Goal: Task Accomplishment & Management: Manage account settings

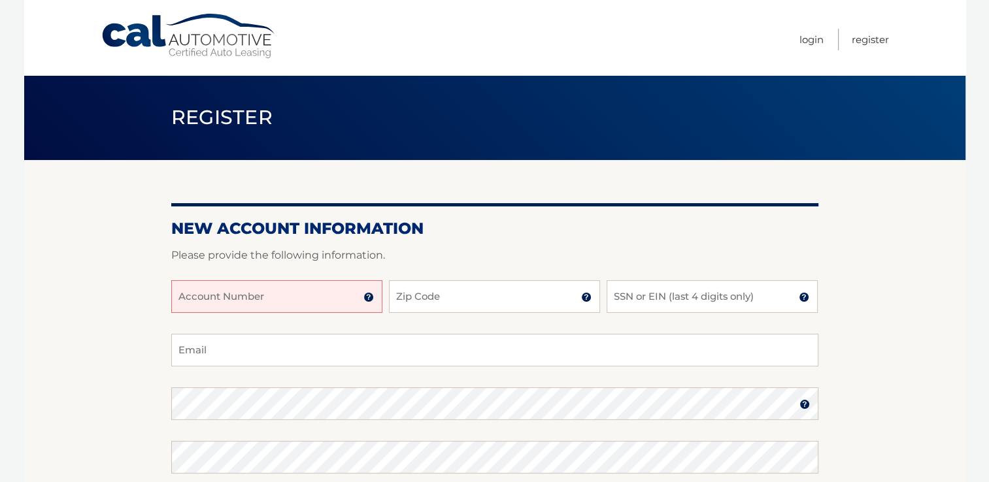
click at [224, 299] on input "Account Number" at bounding box center [276, 296] width 211 height 33
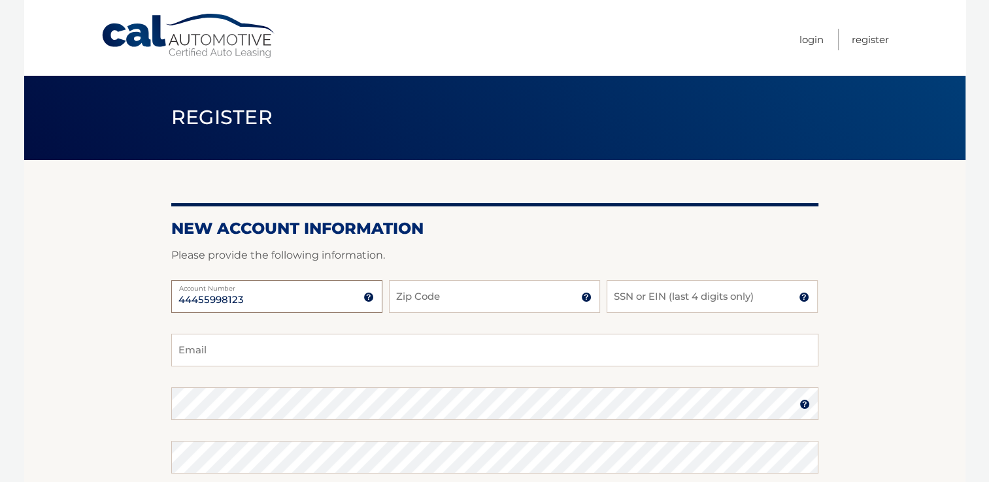
type input "44455998123"
click at [471, 310] on input "Zip Code" at bounding box center [494, 296] width 211 height 33
type input "14569"
click at [703, 291] on input "SSN or EIN (last 4 digits only)" at bounding box center [712, 296] width 211 height 33
type input "7677"
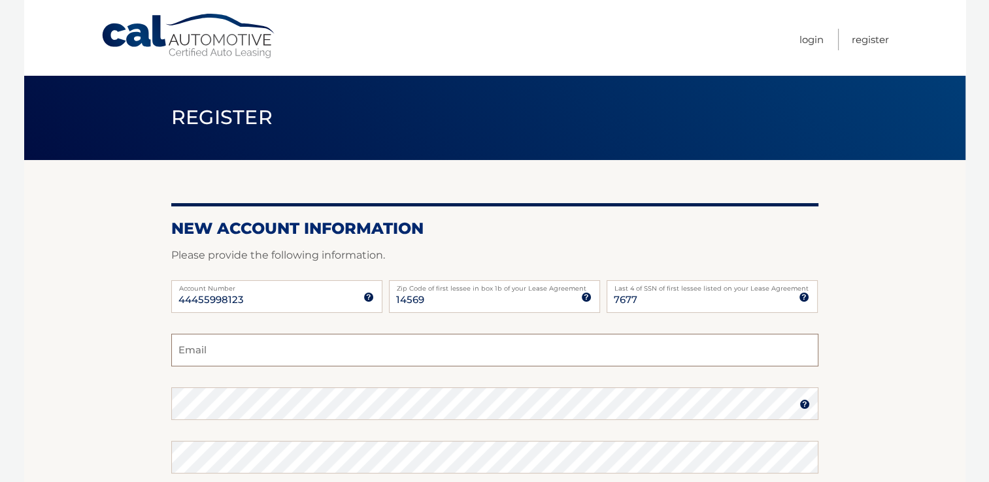
drag, startPoint x: 231, startPoint y: 359, endPoint x: 204, endPoint y: 356, distance: 27.7
click at [231, 359] on input "Email" at bounding box center [494, 350] width 647 height 33
type input "robync@frontiernet.net"
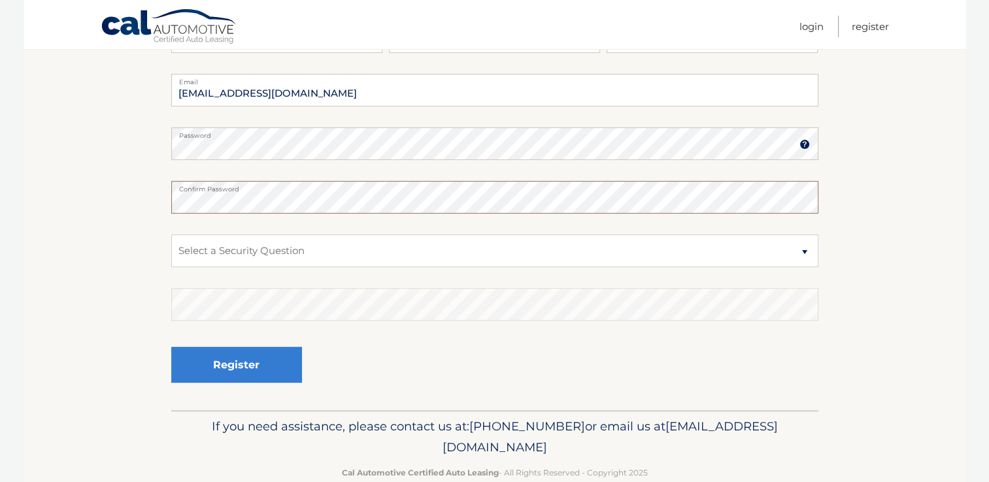
scroll to position [261, 0]
click at [357, 248] on select "Select a Security Question What was the name of your elementary school? What is…" at bounding box center [494, 249] width 647 height 33
select select "2"
click at [171, 233] on select "Select a Security Question What was the name of your elementary school? What is…" at bounding box center [494, 249] width 647 height 33
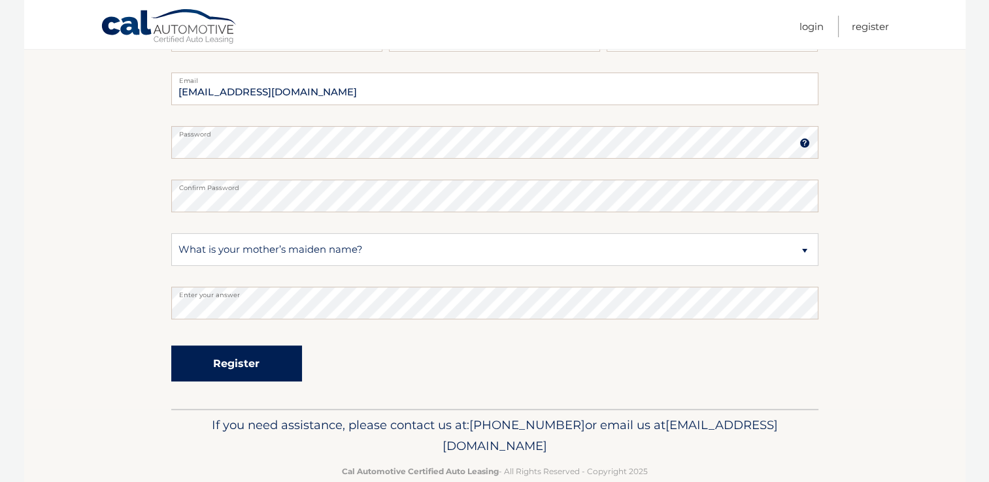
click at [263, 359] on button "Register" at bounding box center [236, 364] width 131 height 36
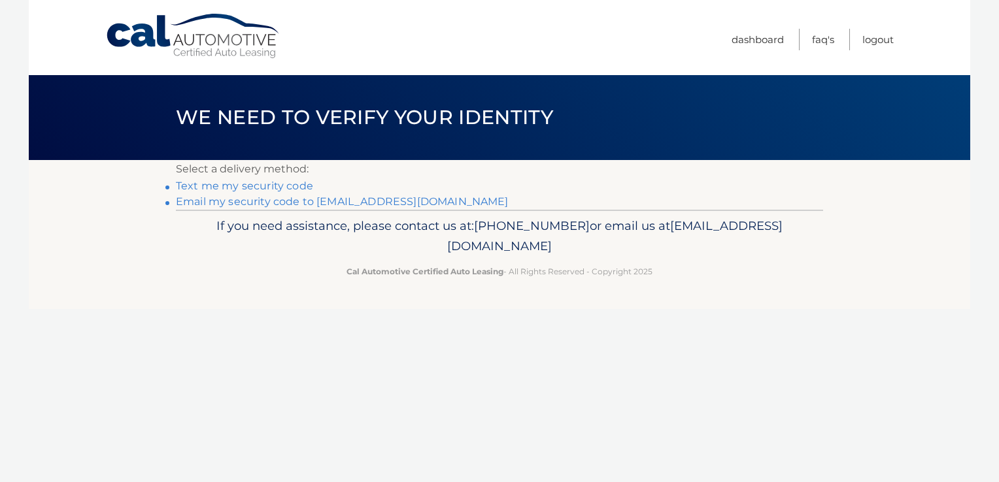
click at [243, 202] on link "Email my security code to [EMAIL_ADDRESS][DOMAIN_NAME]" at bounding box center [342, 201] width 333 height 12
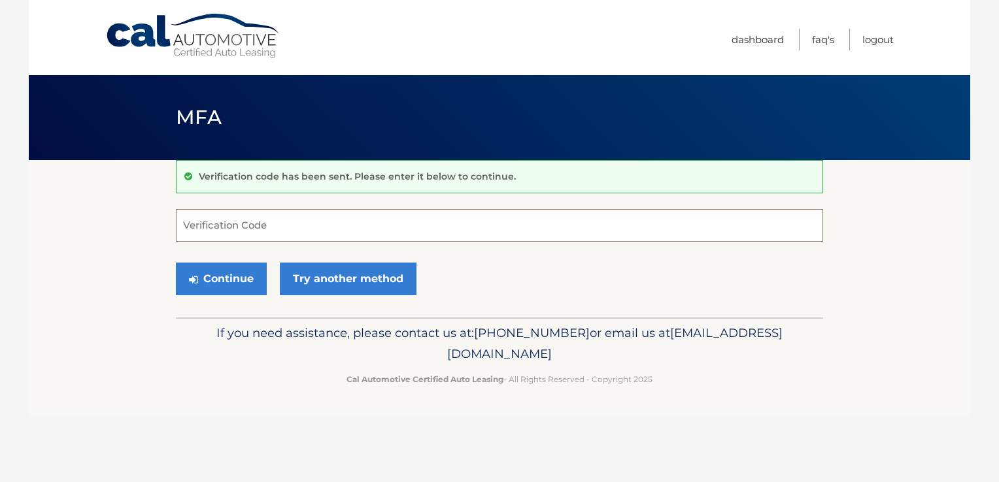
click at [335, 226] on input "Verification Code" at bounding box center [499, 225] width 647 height 33
paste input "461627"
type input "461627"
click at [220, 278] on button "Continue" at bounding box center [221, 279] width 91 height 33
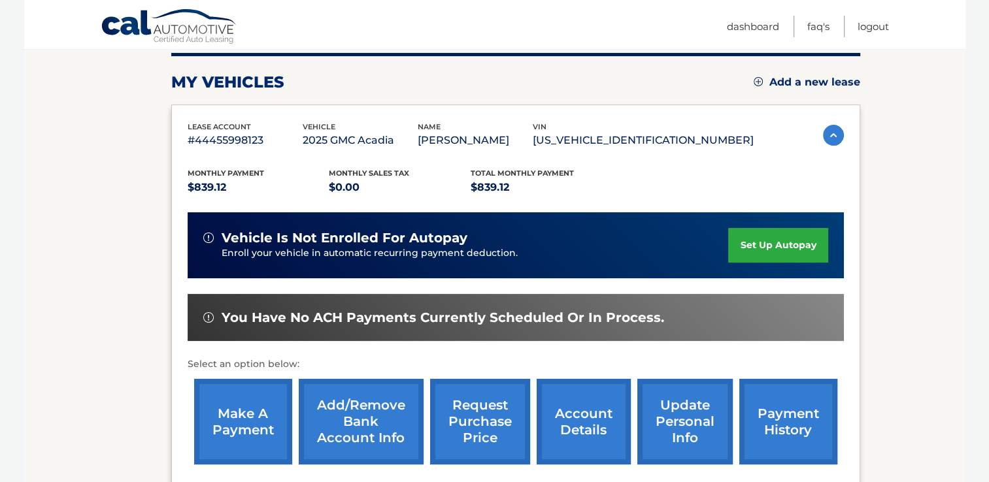
scroll to position [196, 0]
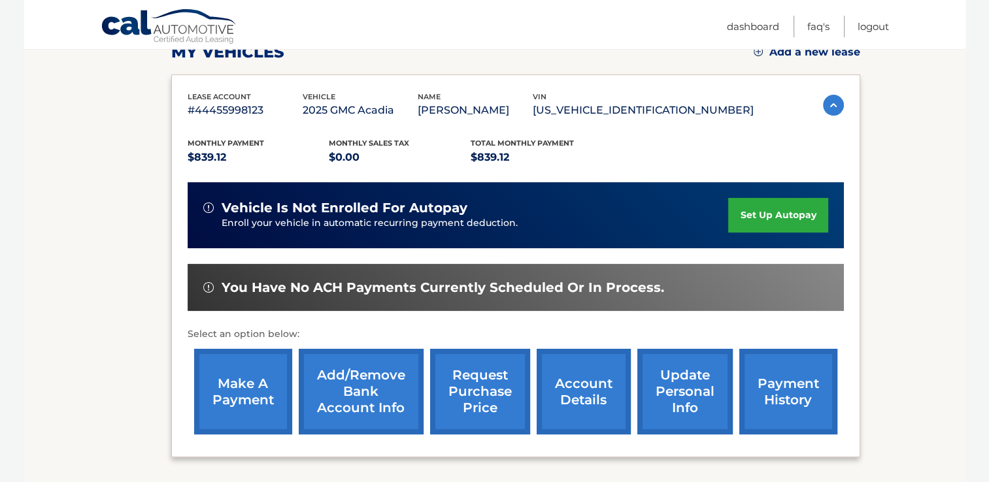
click at [785, 216] on link "set up autopay" at bounding box center [777, 215] width 99 height 35
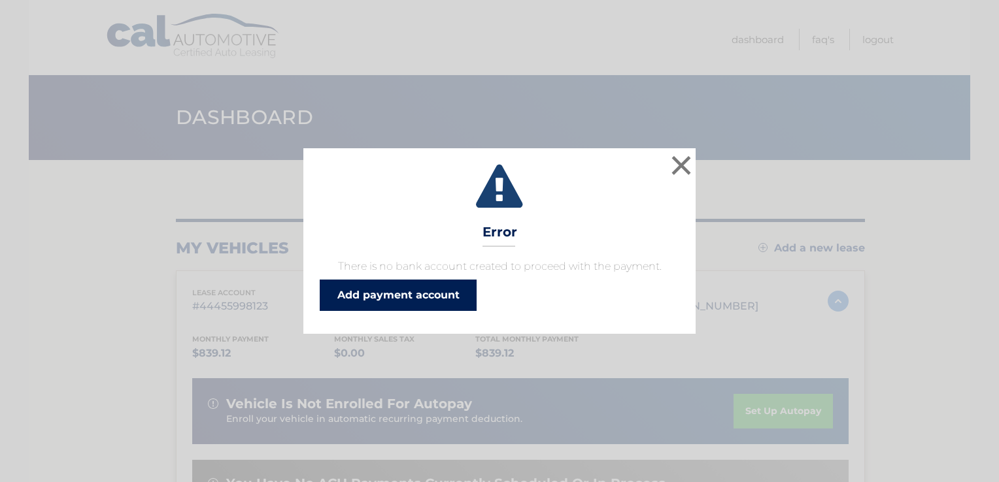
click at [441, 296] on link "Add payment account" at bounding box center [398, 295] width 157 height 31
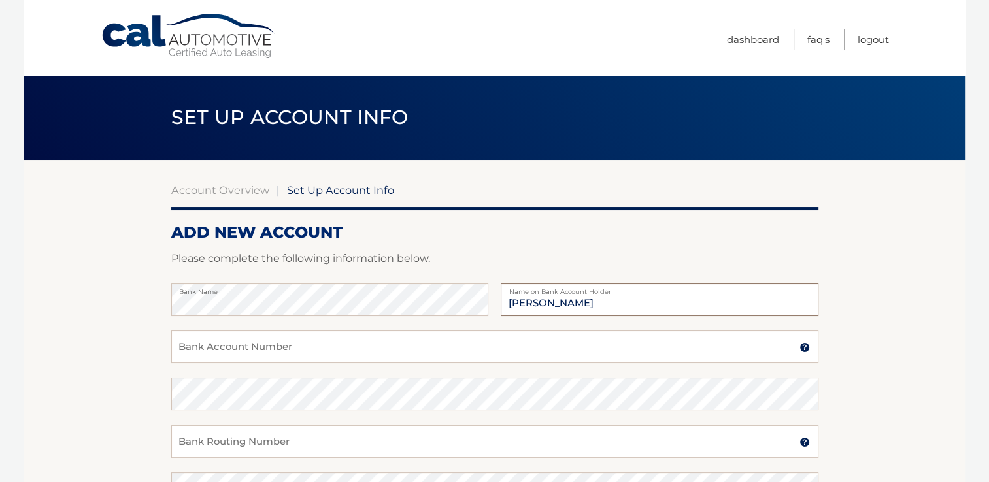
type input "[PERSON_NAME]"
click at [290, 347] on input "Bank Account Number" at bounding box center [494, 347] width 647 height 33
type input "1516475"
click at [288, 448] on input "Bank Routing Number" at bounding box center [494, 441] width 647 height 33
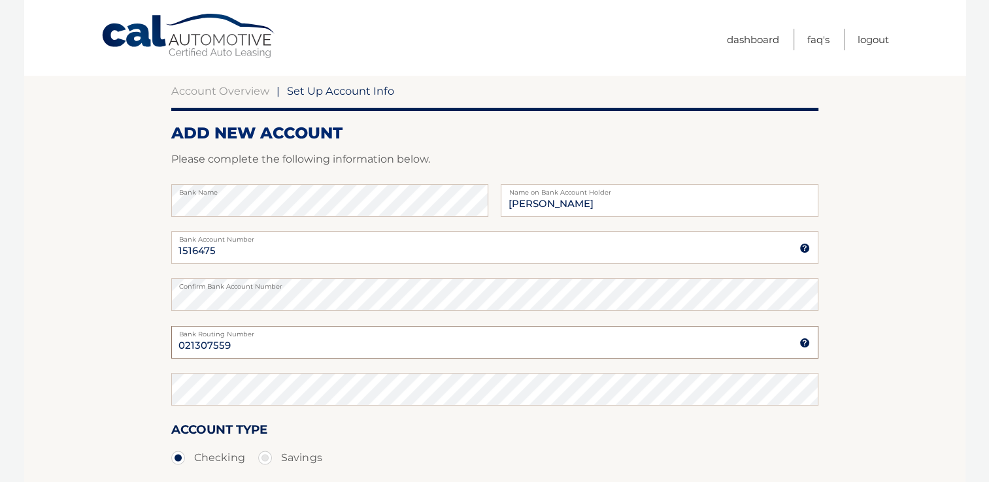
scroll to position [196, 0]
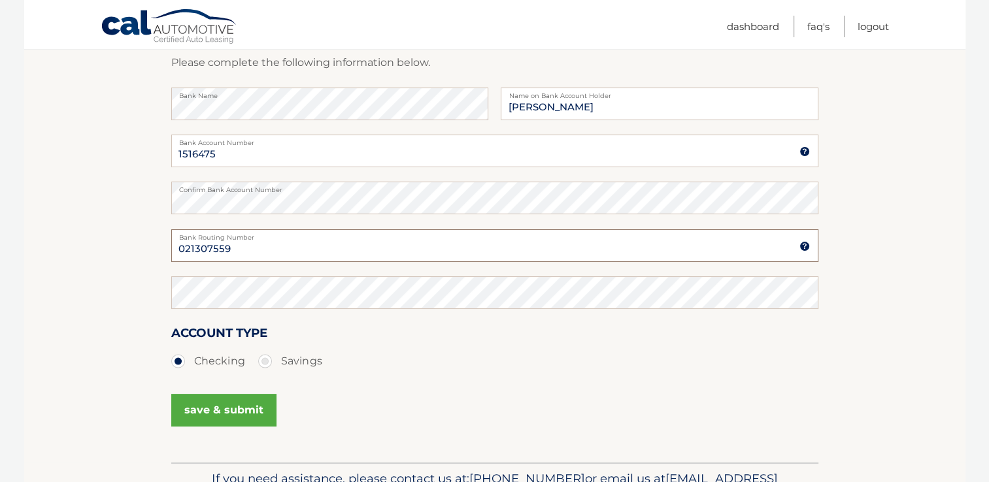
type input "021307559"
click at [247, 407] on button "save & submit" at bounding box center [223, 410] width 105 height 33
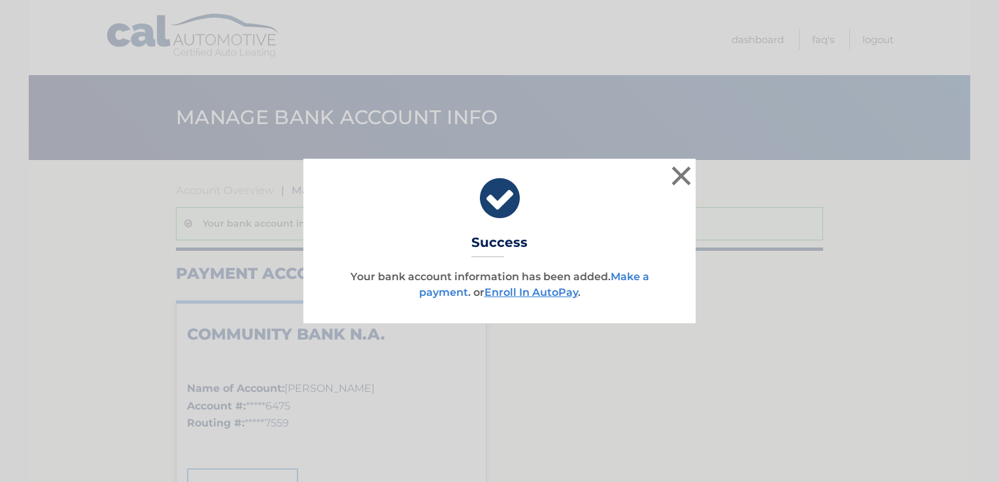
click at [641, 274] on link "Make a payment" at bounding box center [534, 285] width 230 height 28
click at [533, 297] on link "Enroll In AutoPay" at bounding box center [530, 292] width 93 height 12
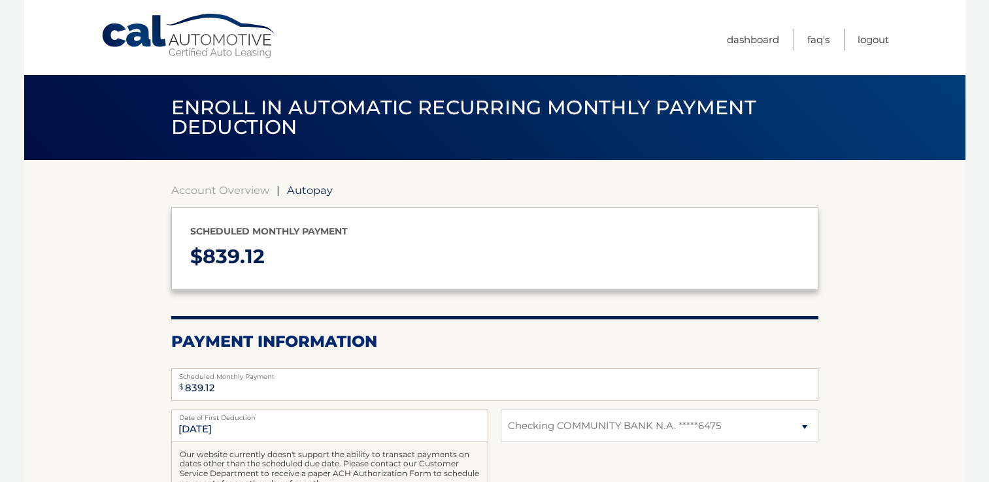
select select "MTk5MzE2YzMtNWM0NS00YjFiLThjYzYtYzk5YjY5MjJlMjE3"
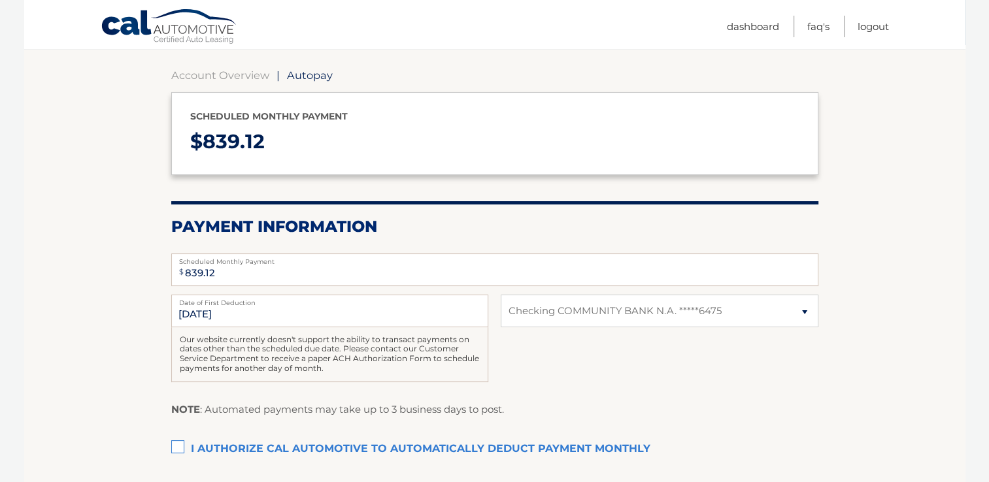
scroll to position [131, 0]
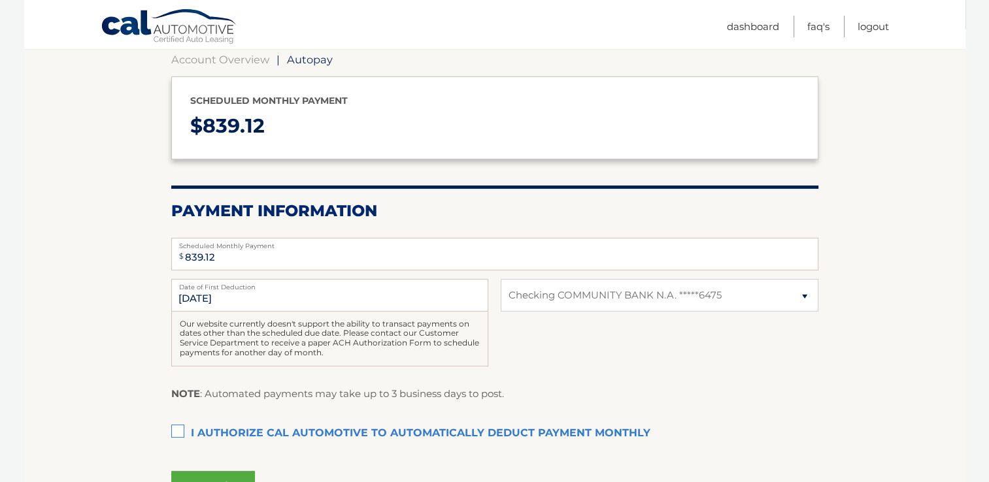
click at [180, 433] on label "I authorize cal automotive to automatically deduct payment monthly This checkbo…" at bounding box center [494, 434] width 647 height 26
click at [0, 0] on input "I authorize cal automotive to automatically deduct payment monthly This checkbo…" at bounding box center [0, 0] width 0 height 0
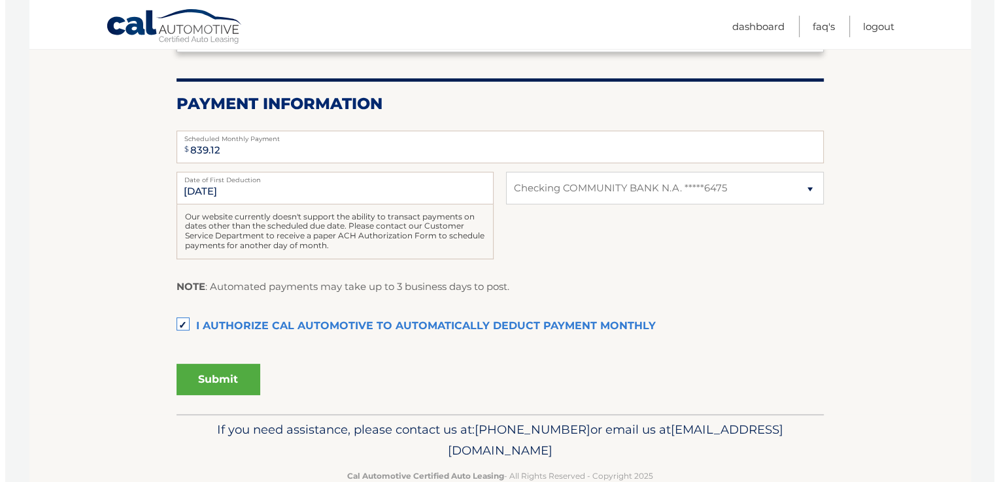
scroll to position [261, 0]
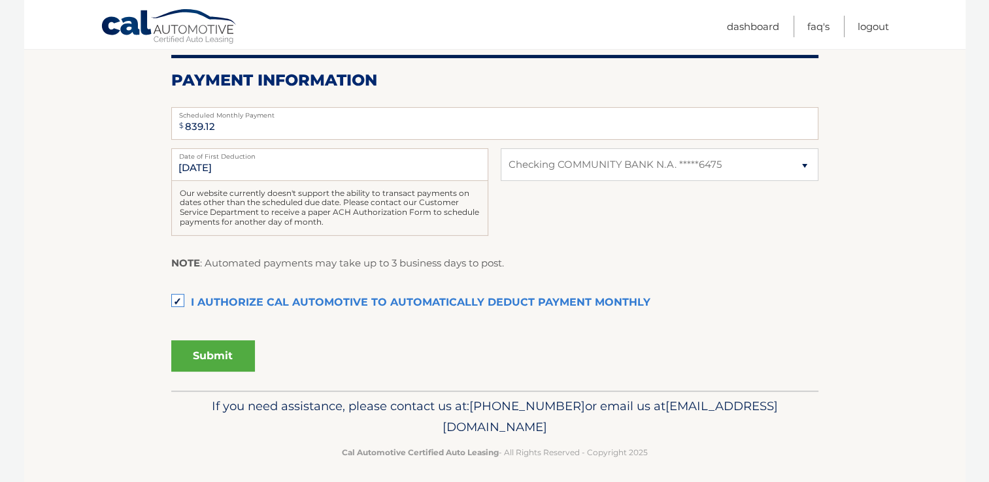
click at [218, 354] on button "Submit" at bounding box center [213, 356] width 84 height 31
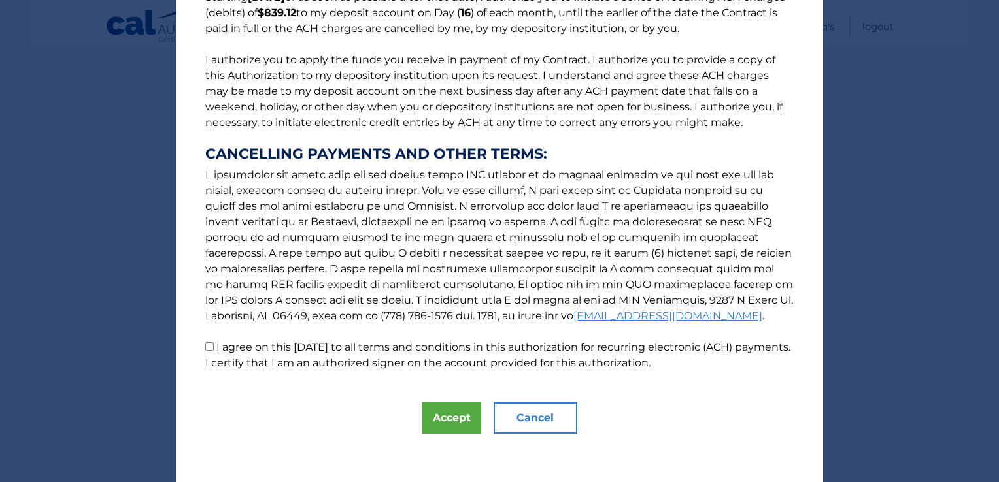
scroll to position [135, 0]
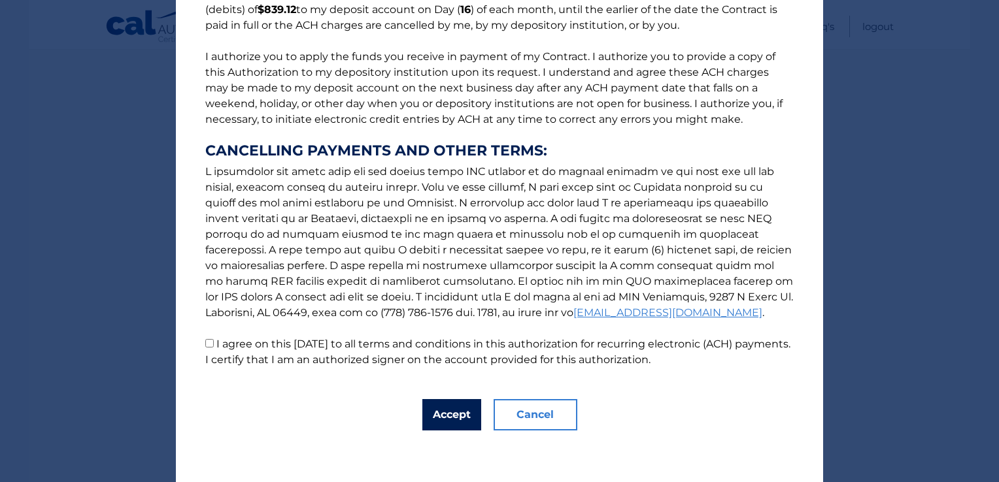
click at [450, 414] on button "Accept" at bounding box center [451, 414] width 59 height 31
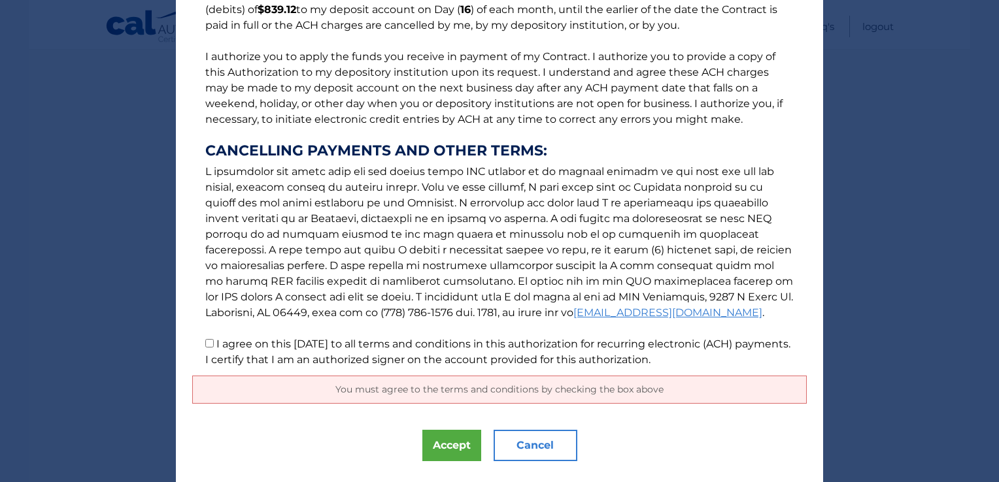
click at [205, 346] on input "I agree on this 09/22/2025 to all terms and conditions in this authorization fo…" at bounding box center [209, 343] width 8 height 8
checkbox input "true"
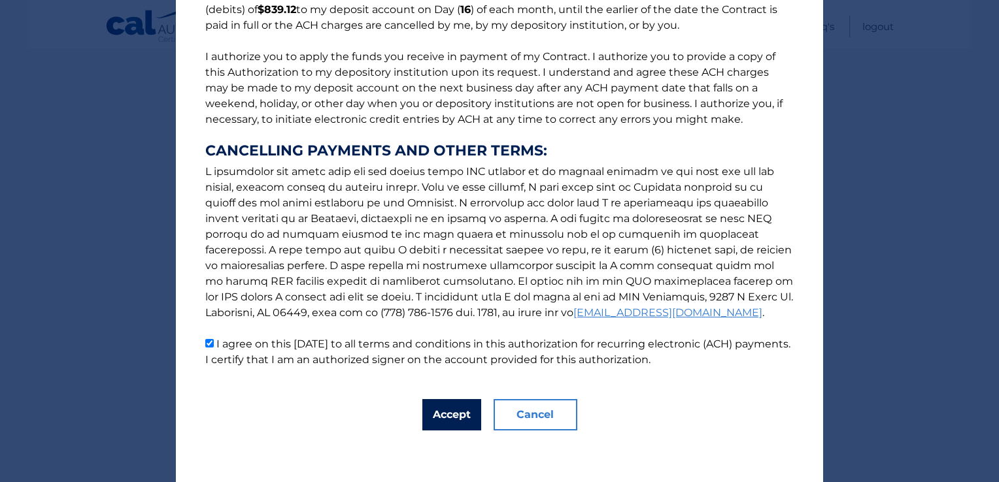
click at [454, 417] on button "Accept" at bounding box center [451, 414] width 59 height 31
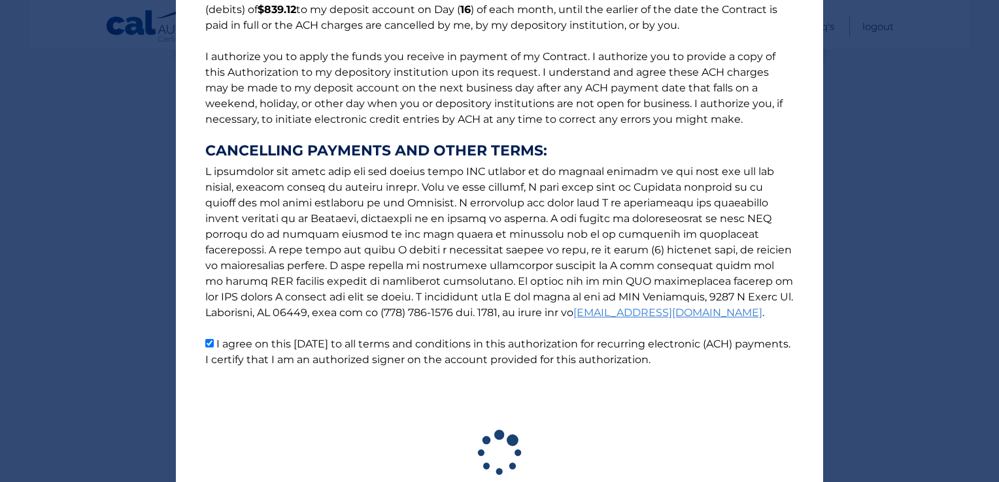
scroll to position [231, 0]
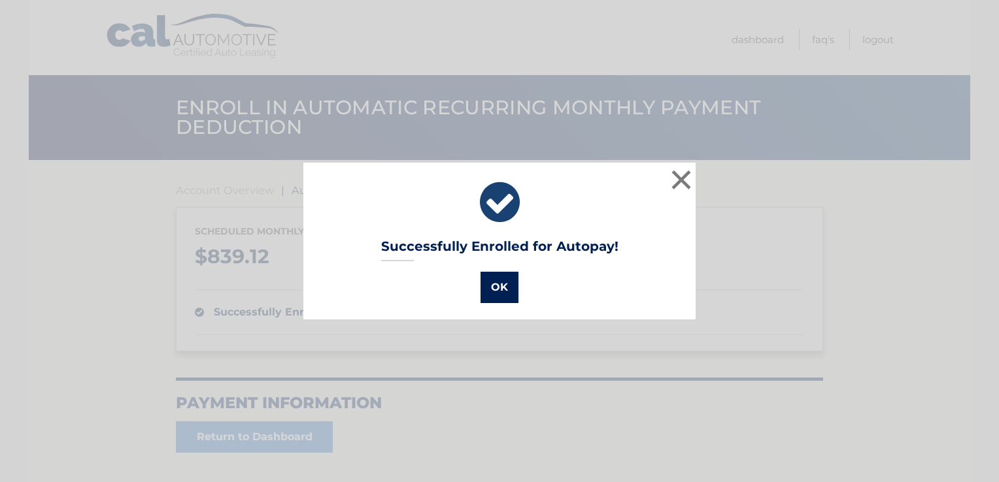
click at [500, 291] on button "OK" at bounding box center [499, 287] width 38 height 31
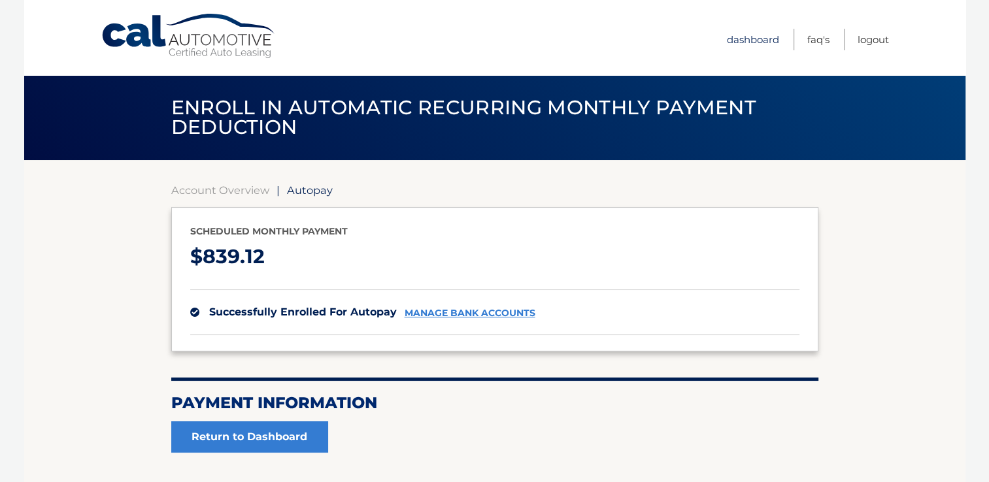
click at [765, 34] on link "Dashboard" at bounding box center [753, 40] width 52 height 22
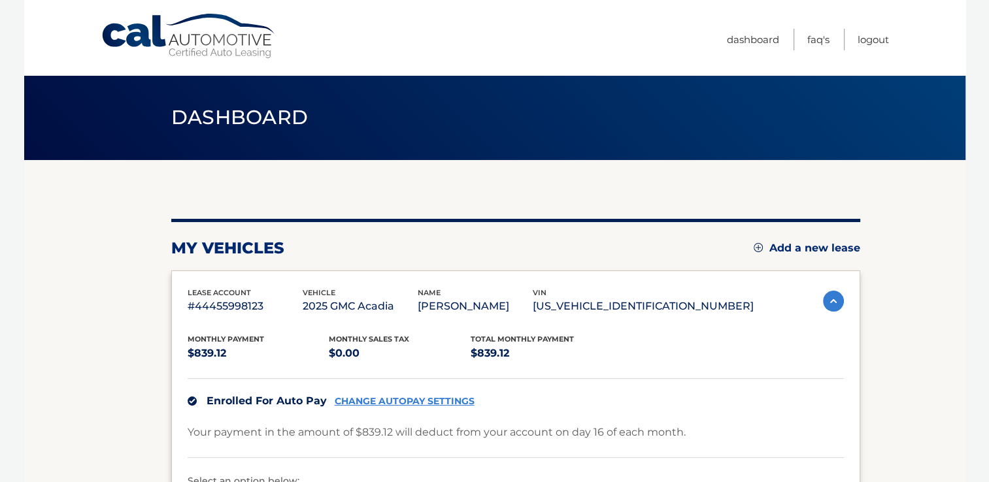
click at [491, 223] on div "my vehicles Add a new lease lease account #44455998123 vehicle 2025 GMC Acadia …" at bounding box center [515, 412] width 689 height 386
click at [877, 38] on link "Logout" at bounding box center [872, 40] width 31 height 22
